Goal: Information Seeking & Learning: Learn about a topic

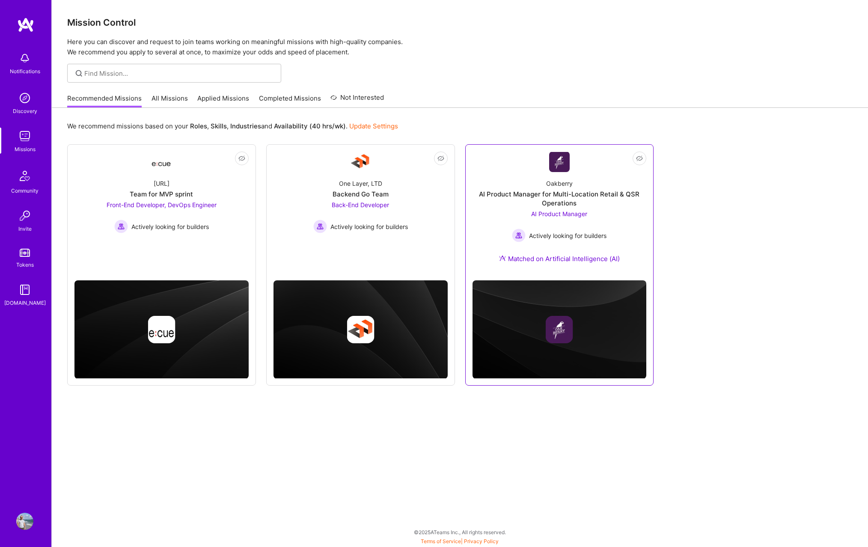
click at [537, 222] on div "AI Product Manager Actively looking for builders" at bounding box center [559, 225] width 95 height 33
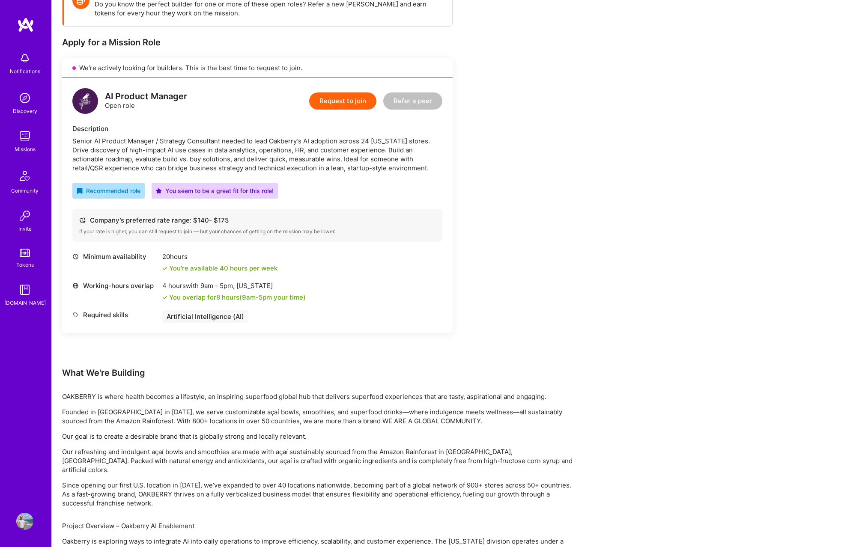
scroll to position [46, 0]
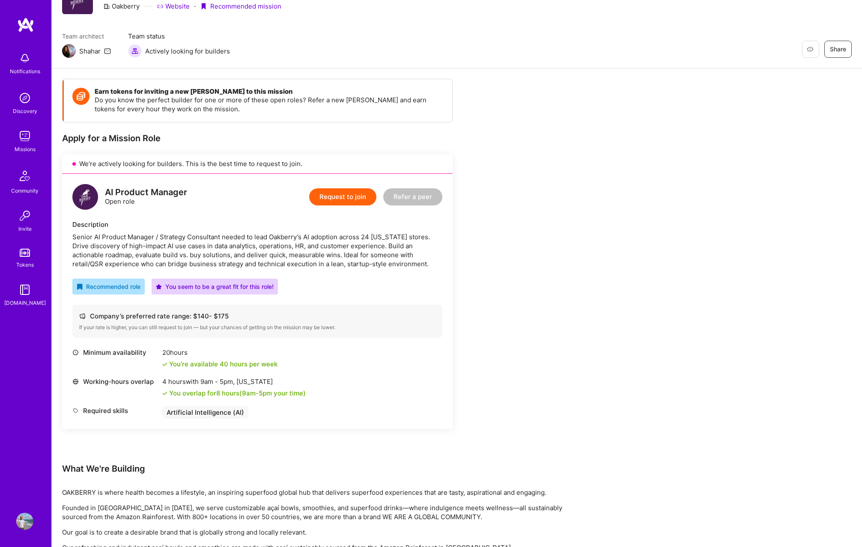
click at [110, 316] on div "Company’s preferred rate range: $ 140 - $ 175" at bounding box center [257, 316] width 356 height 9
click at [282, 234] on div "Senior AI Product Manager / Strategy Consultant needed to lead Oakberry’s AI ad…" at bounding box center [257, 251] width 370 height 36
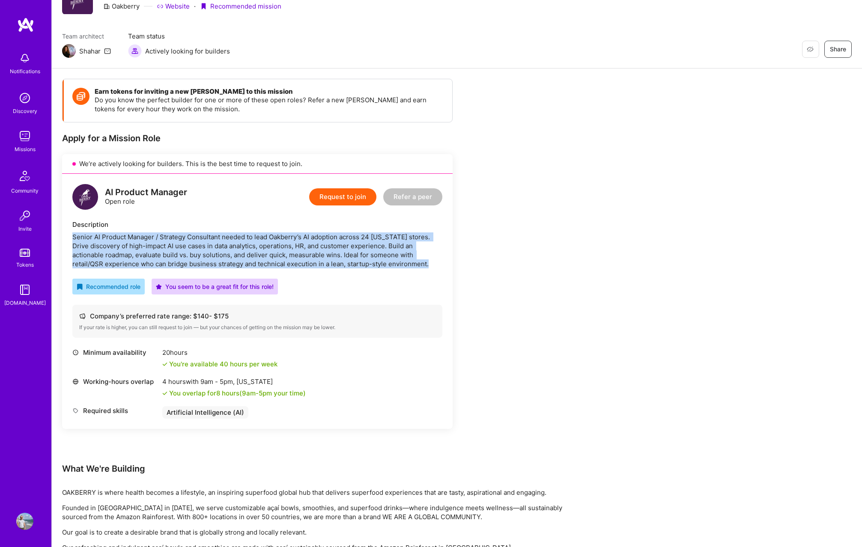
click at [282, 234] on div "Senior AI Product Manager / Strategy Consultant needed to lead Oakberry’s AI ad…" at bounding box center [257, 251] width 370 height 36
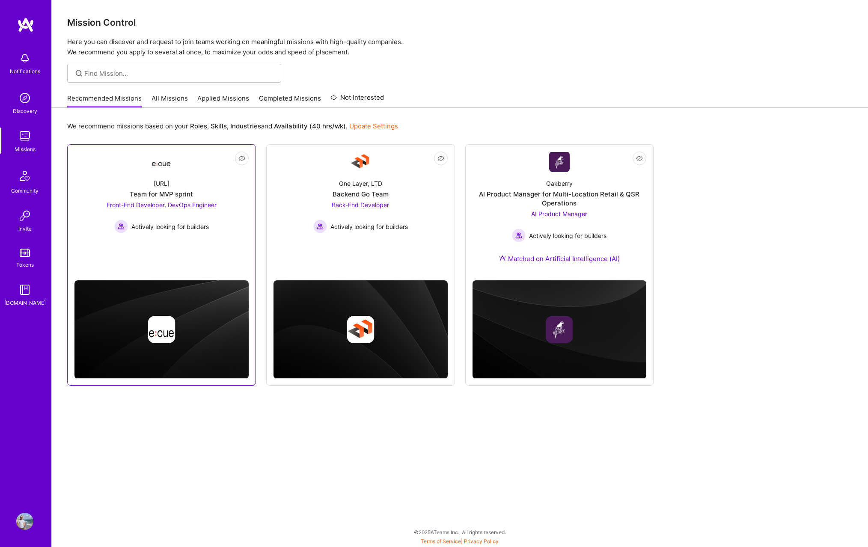
click at [220, 259] on link "Not Interested [URL] Team for MVP sprint Front-End Developer, DevOps Engineer A…" at bounding box center [162, 207] width 174 height 110
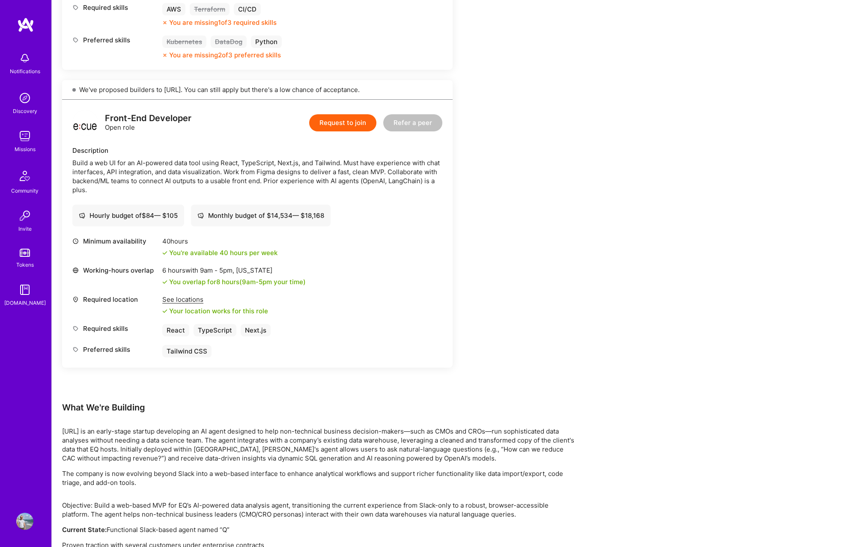
scroll to position [581, 0]
